Goal: Navigation & Orientation: Go to known website

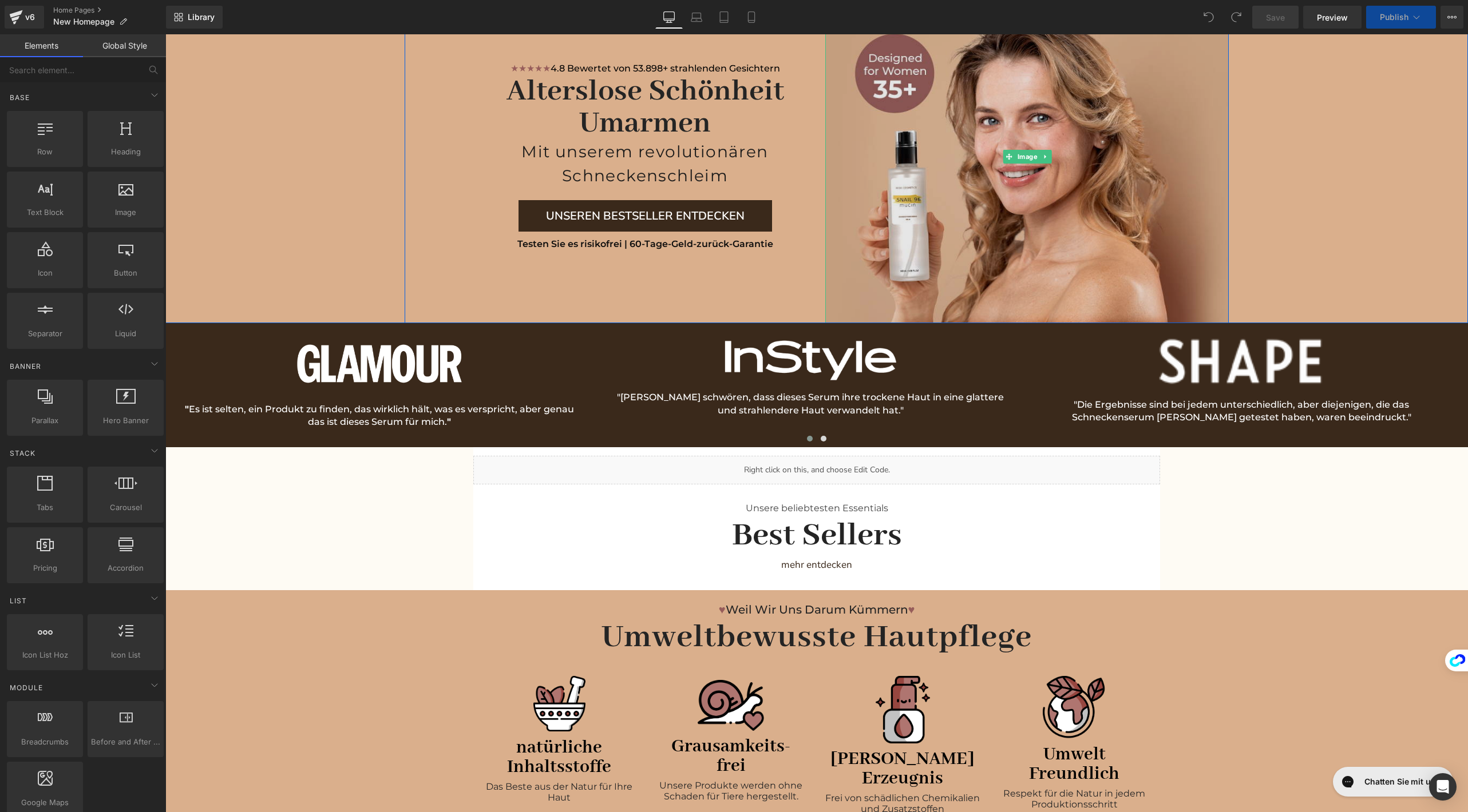
scroll to position [471, 0]
